Goal: Find specific page/section: Find specific page/section

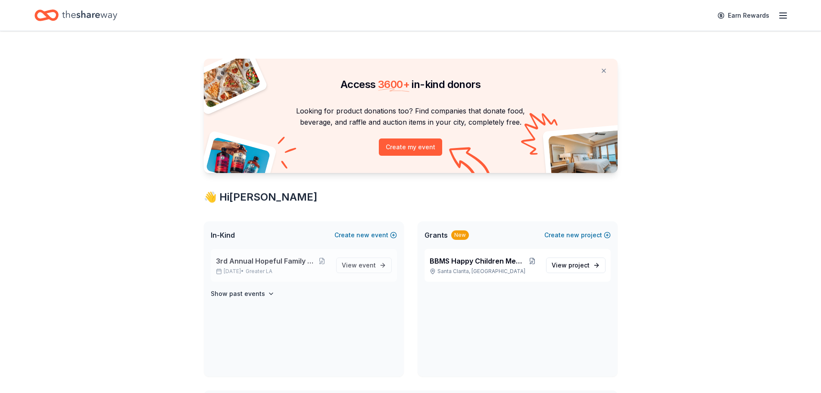
click at [288, 258] on span "3rd Annual Hopeful Family Futures" at bounding box center [265, 261] width 99 height 10
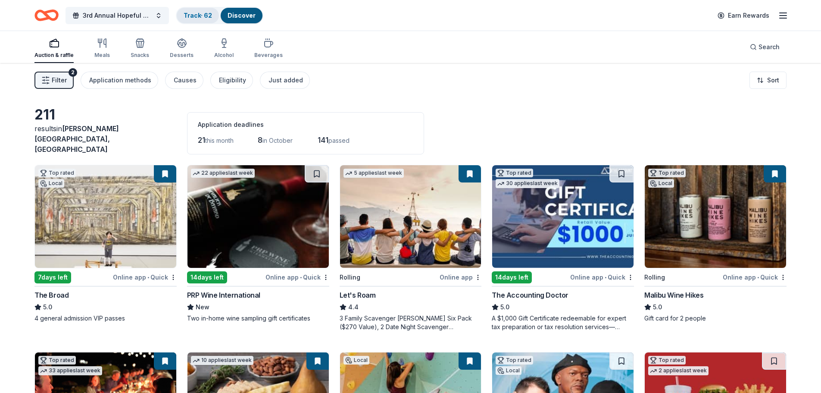
click at [195, 12] on link "Track · 62" at bounding box center [198, 15] width 28 height 7
click at [216, 16] on div "Track · 62" at bounding box center [198, 16] width 42 height 16
click at [203, 12] on link "Track · 62" at bounding box center [198, 15] width 28 height 7
click at [203, 13] on link "Track · 62" at bounding box center [198, 15] width 28 height 7
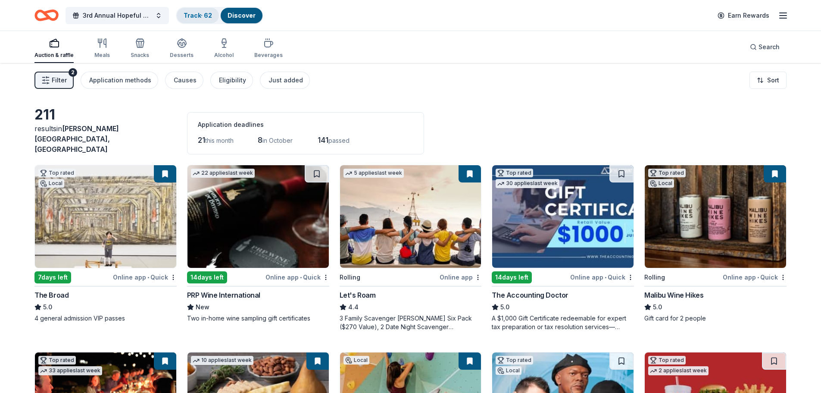
click at [207, 14] on link "Track · 62" at bounding box center [198, 15] width 28 height 7
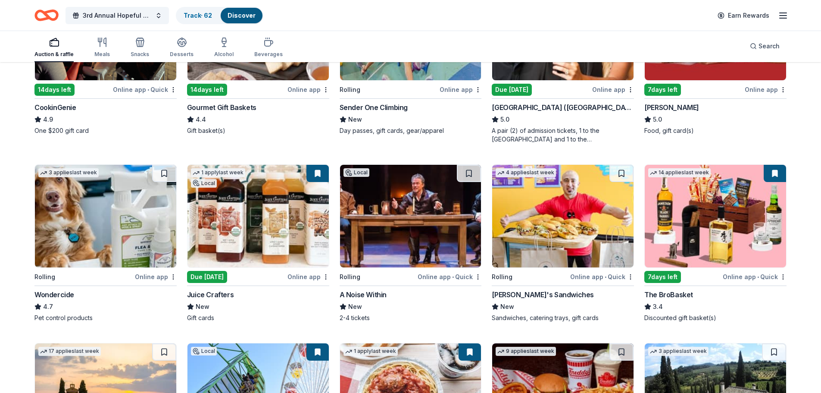
scroll to position [388, 0]
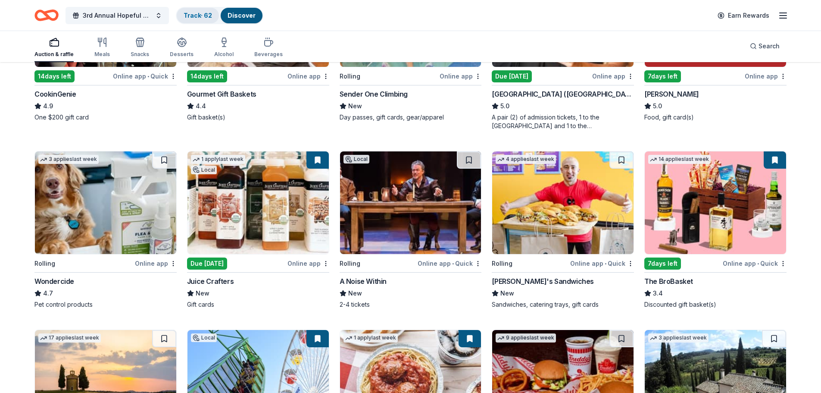
click at [207, 16] on link "Track · 62" at bounding box center [198, 15] width 28 height 7
click at [250, 10] on div "Discover" at bounding box center [242, 16] width 42 height 16
click at [204, 13] on link "Track · 62" at bounding box center [198, 15] width 28 height 7
click at [204, 14] on link "Track · 62" at bounding box center [198, 15] width 28 height 7
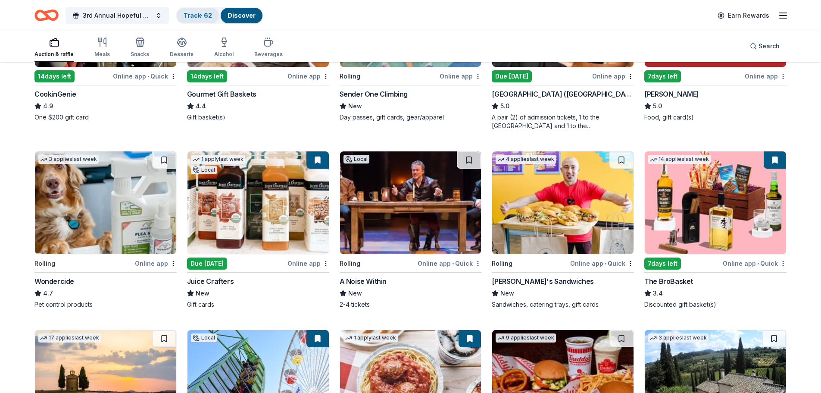
click at [191, 19] on div "Track · 62" at bounding box center [198, 16] width 42 height 16
click at [189, 19] on div "Track · 62" at bounding box center [198, 16] width 42 height 16
click at [225, 13] on div "Discover" at bounding box center [242, 16] width 42 height 16
click at [228, 13] on div "Discover" at bounding box center [242, 16] width 42 height 16
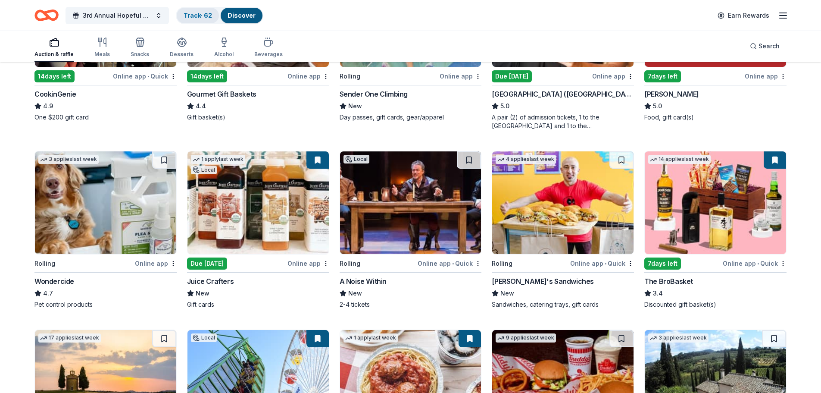
click at [191, 14] on link "Track · 62" at bounding box center [198, 15] width 28 height 7
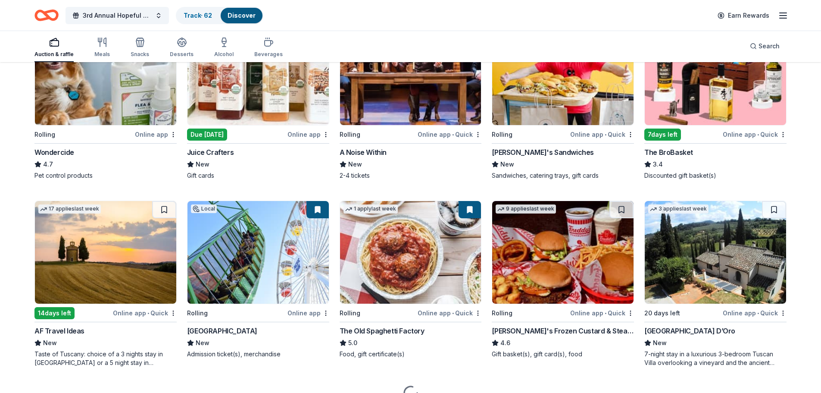
scroll to position [517, 0]
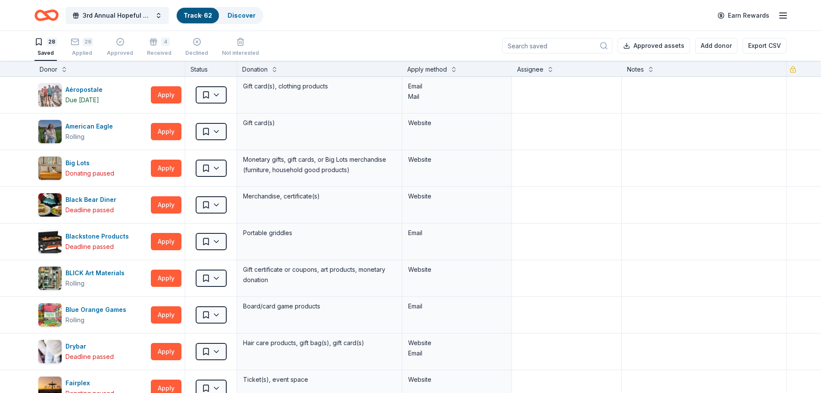
click at [542, 46] on input at bounding box center [557, 46] width 110 height 16
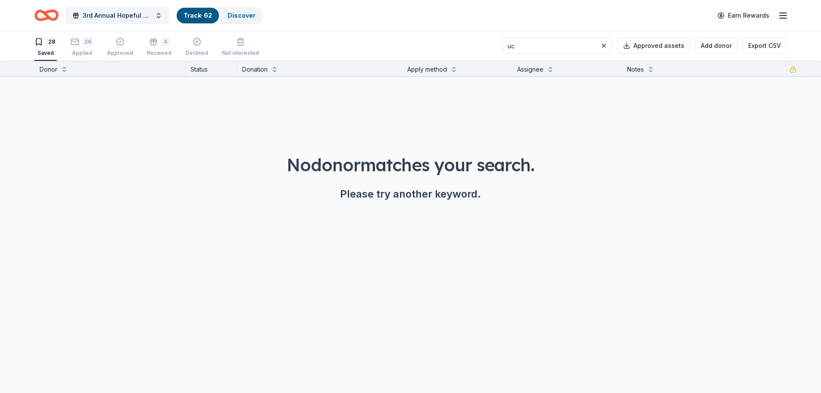
type input "u"
